Goal: Check status: Check status

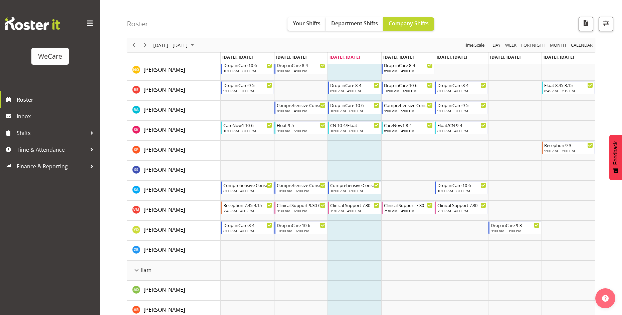
scroll to position [534, 0]
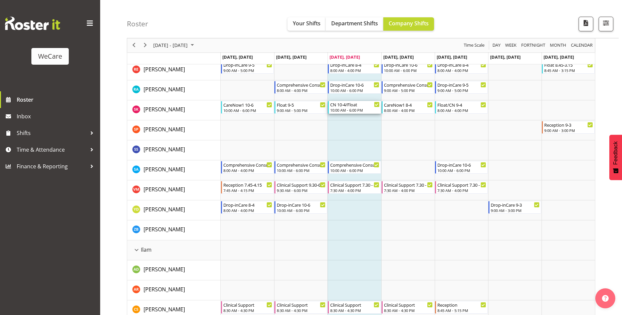
click at [363, 108] on div "10:00 AM - 6:00 PM" at bounding box center [354, 109] width 49 height 5
click at [0, 0] on div at bounding box center [0, 0] width 0 height 0
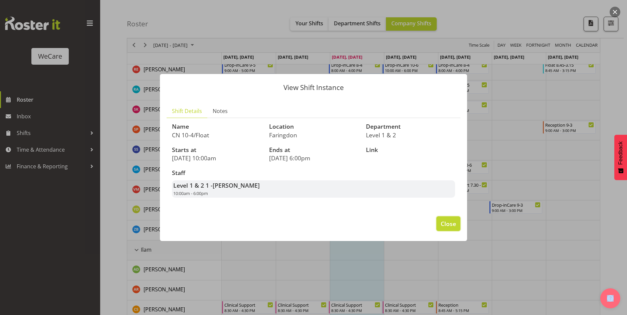
click at [445, 222] on span "Close" at bounding box center [447, 224] width 15 height 9
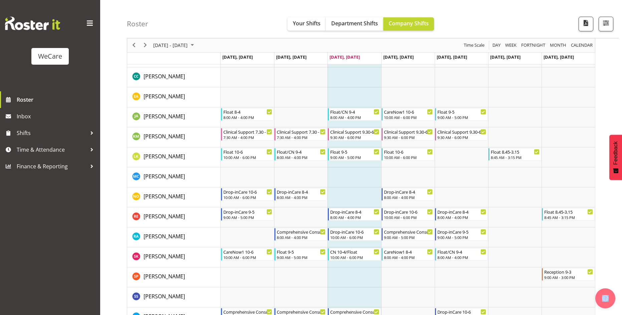
scroll to position [334, 0]
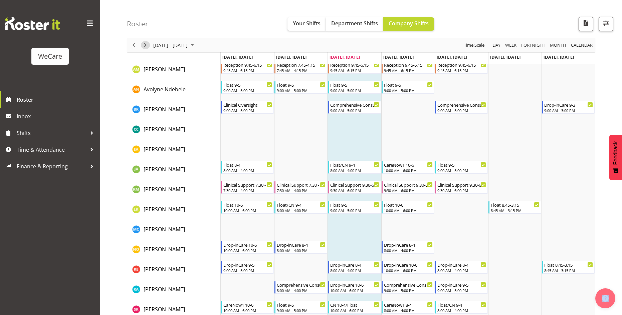
click at [146, 44] on span "Next" at bounding box center [145, 45] width 8 height 8
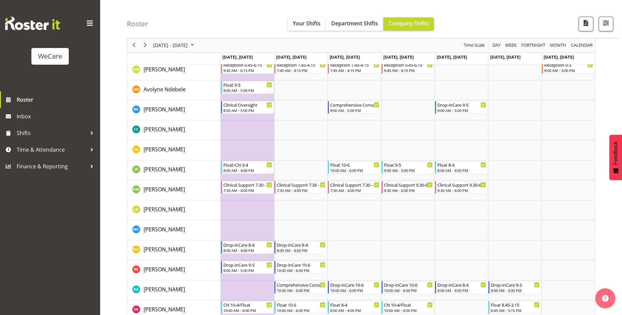
drag, startPoint x: 0, startPoint y: 266, endPoint x: 24, endPoint y: 257, distance: 26.0
click at [0, 266] on div "WeCare Roster Inbox Shifts Time & Attendance Finance & Reporting" at bounding box center [50, 157] width 100 height 315
click at [148, 47] on span "Next" at bounding box center [145, 45] width 8 height 8
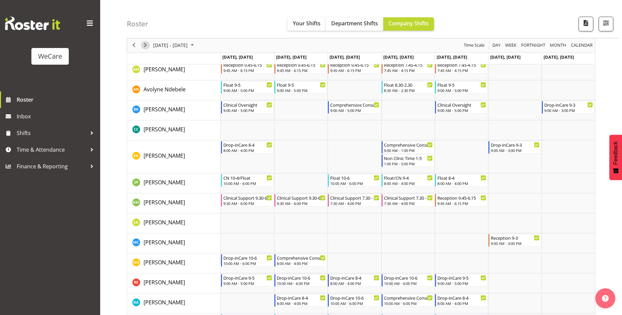
click at [146, 42] on span "Next" at bounding box center [145, 45] width 8 height 8
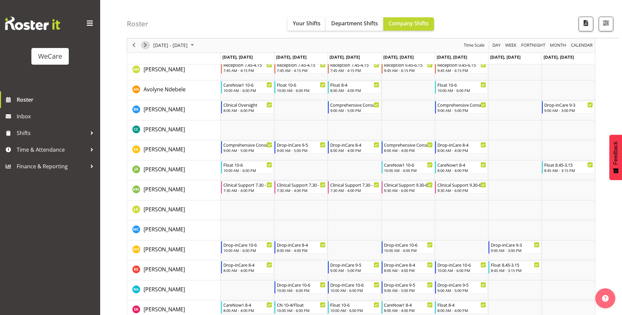
click at [146, 47] on span "Next" at bounding box center [145, 45] width 8 height 8
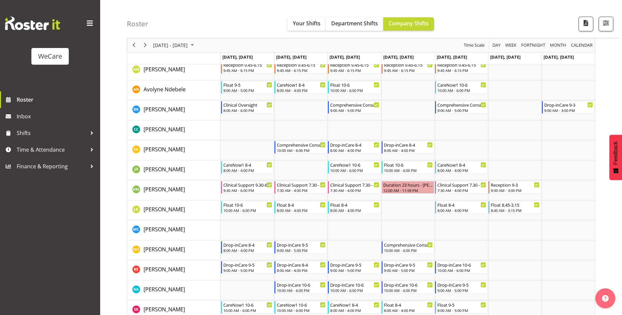
click at [146, 46] on span "Next" at bounding box center [145, 45] width 8 height 8
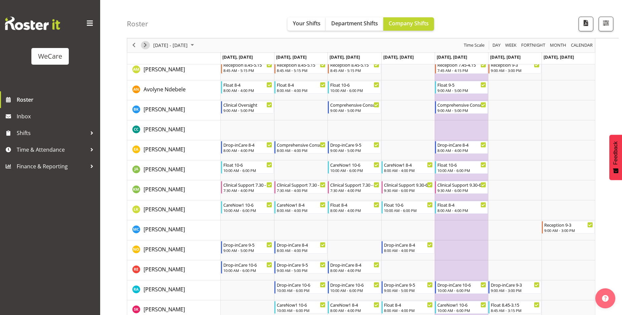
click at [148, 47] on span "Next" at bounding box center [145, 45] width 8 height 8
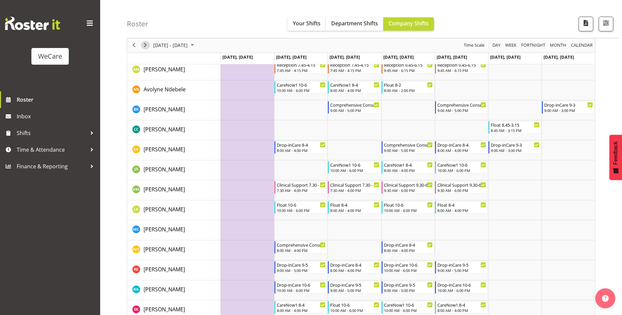
click at [144, 48] on span "Next" at bounding box center [145, 45] width 8 height 8
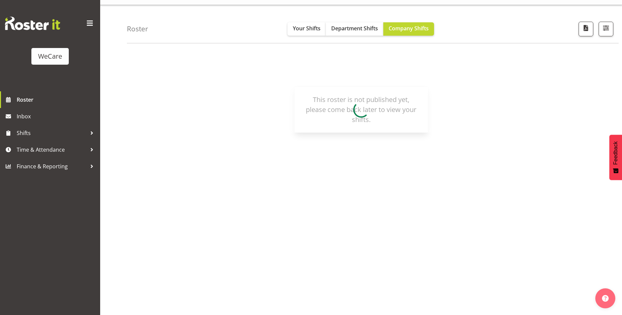
scroll to position [13, 0]
